Goal: Task Accomplishment & Management: Use online tool/utility

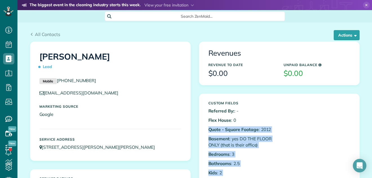
scroll to position [371, 0]
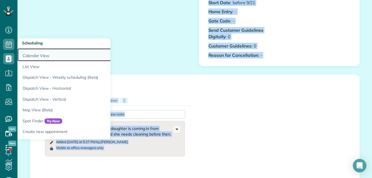
click at [28, 54] on link "Calendar View" at bounding box center [87, 54] width 141 height 13
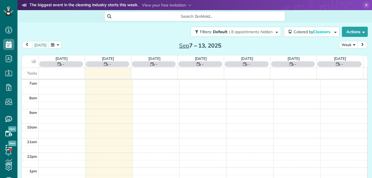
scroll to position [3, 3]
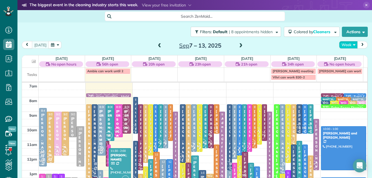
click at [341, 43] on button "Week" at bounding box center [348, 45] width 19 height 8
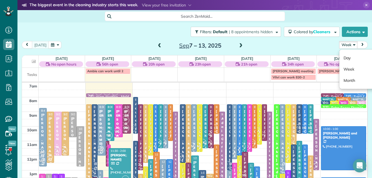
click at [341, 43] on button "Week" at bounding box center [348, 45] width 19 height 8
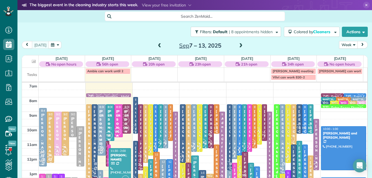
click at [340, 43] on button "Week" at bounding box center [348, 45] width 19 height 8
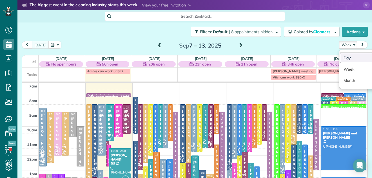
click at [340, 59] on link "Day" at bounding box center [361, 57] width 44 height 11
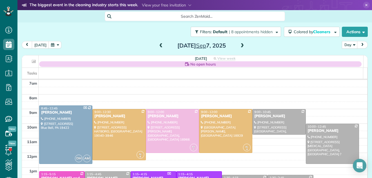
click at [240, 45] on span at bounding box center [242, 45] width 6 height 5
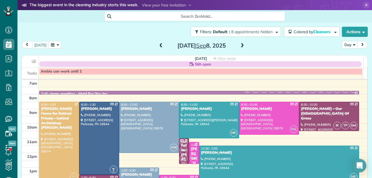
click at [240, 45] on span at bounding box center [242, 45] width 6 height 5
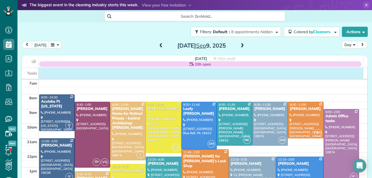
click at [148, 71] on div "Tasks" at bounding box center [192, 73] width 341 height 11
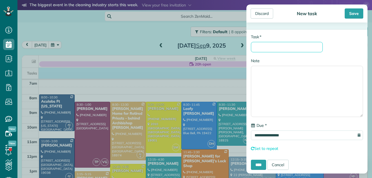
click at [273, 43] on input "* Task" at bounding box center [287, 47] width 72 height 10
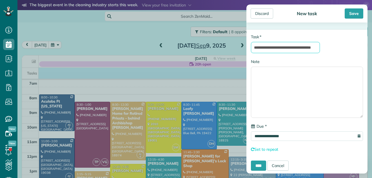
scroll to position [0, 10]
type input "**********"
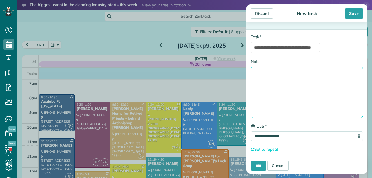
click at [262, 71] on textarea "Note" at bounding box center [307, 92] width 112 height 51
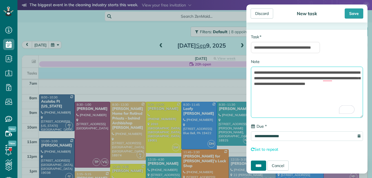
type textarea "**********"
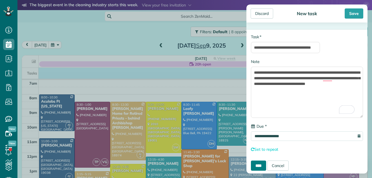
click at [263, 165] on input "****" at bounding box center [258, 166] width 15 height 10
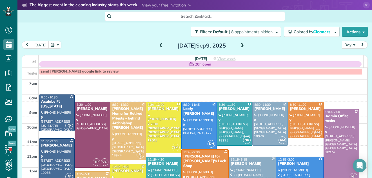
click at [239, 45] on span at bounding box center [242, 45] width 6 height 5
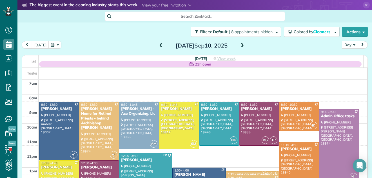
click at [239, 47] on span at bounding box center [242, 45] width 6 height 5
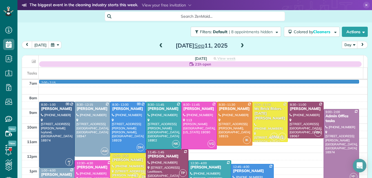
drag, startPoint x: 352, startPoint y: 84, endPoint x: 216, endPoint y: 76, distance: 136.2
click at [216, 76] on td "Tasks 7am 8am 9am 10am 11am 12pm 1pm 2pm 3pm 4pm 5pm 6pm 7pm 8pm 7:00 - 7:15 AC…" at bounding box center [195, 132] width 346 height 128
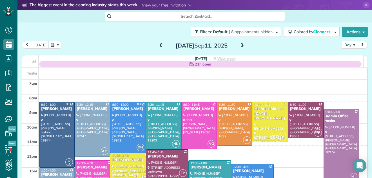
click at [158, 46] on span at bounding box center [161, 45] width 6 height 5
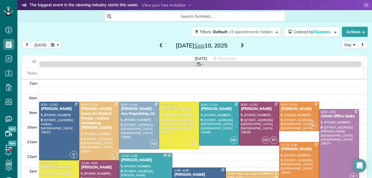
click at [158, 46] on span at bounding box center [161, 45] width 6 height 5
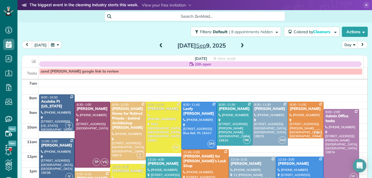
click at [158, 46] on span at bounding box center [161, 45] width 6 height 5
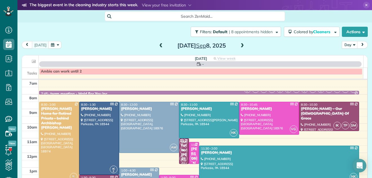
click at [158, 46] on span at bounding box center [161, 45] width 6 height 5
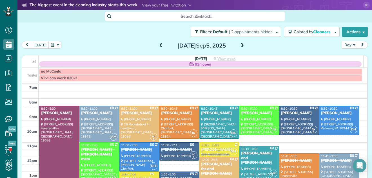
drag, startPoint x: 157, startPoint y: 45, endPoint x: 266, endPoint y: 57, distance: 109.9
click at [266, 57] on div "today Day Day Week Month Friday Sep 5, 2025 Friday 83h open View week $4,675.00…" at bounding box center [195, 109] width 346 height 136
click at [239, 45] on span at bounding box center [242, 45] width 6 height 5
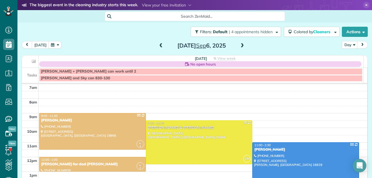
click at [239, 45] on span at bounding box center [242, 45] width 6 height 5
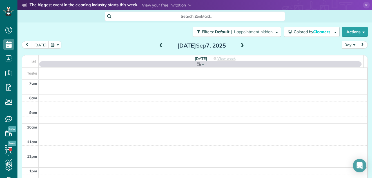
click at [239, 45] on span at bounding box center [242, 45] width 6 height 5
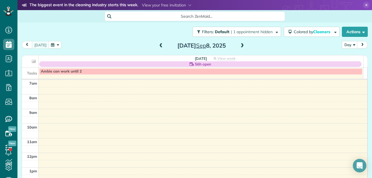
click at [239, 45] on span at bounding box center [242, 45] width 6 height 5
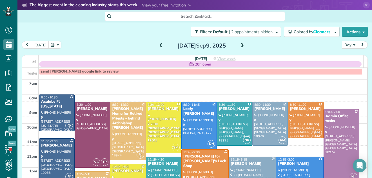
click at [158, 45] on span at bounding box center [161, 45] width 6 height 5
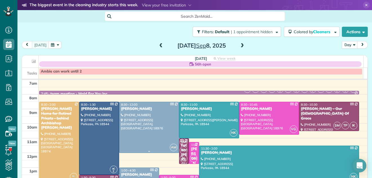
click at [131, 139] on div at bounding box center [148, 127] width 59 height 51
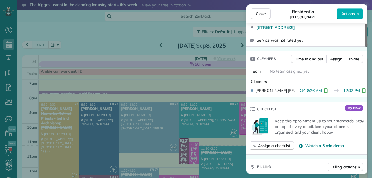
scroll to position [126, 0]
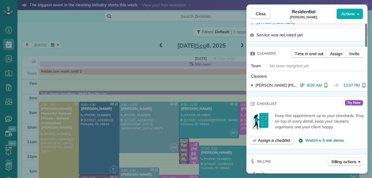
drag, startPoint x: 366, startPoint y: 35, endPoint x: 361, endPoint y: 55, distance: 20.3
click at [365, 47] on div at bounding box center [366, 35] width 2 height 23
click at [257, 12] on span "Close" at bounding box center [261, 14] width 10 height 6
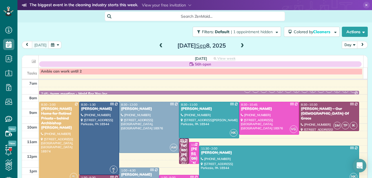
click at [141, 171] on div "1:00 - 4:30" at bounding box center [139, 171] width 37 height 4
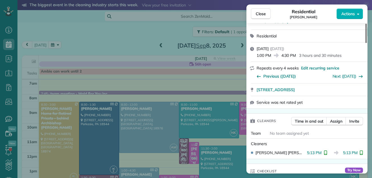
scroll to position [9, 0]
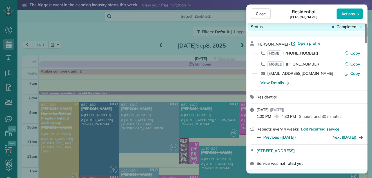
drag, startPoint x: 365, startPoint y: 37, endPoint x: 360, endPoint y: 36, distance: 5.4
click at [365, 36] on div at bounding box center [366, 33] width 2 height 19
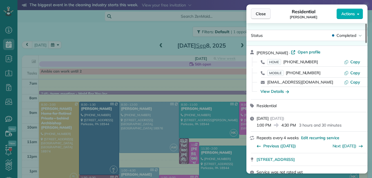
click at [262, 13] on span "Close" at bounding box center [261, 14] width 10 height 6
